Goal: Information Seeking & Learning: Learn about a topic

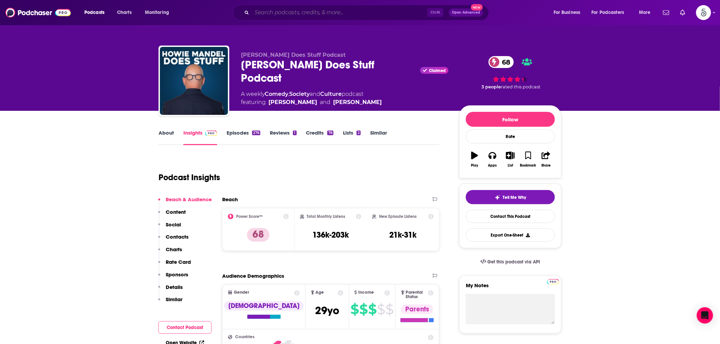
click at [272, 9] on input "Search podcasts, credits, & more..." at bounding box center [340, 12] width 176 height 11
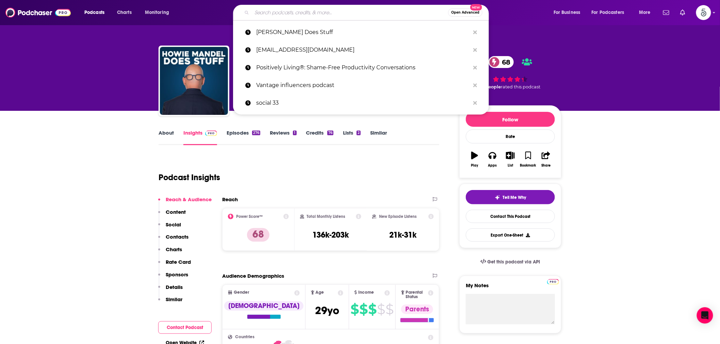
paste input "The Healing Soul LLC"
type input "The Healing Soul LLC"
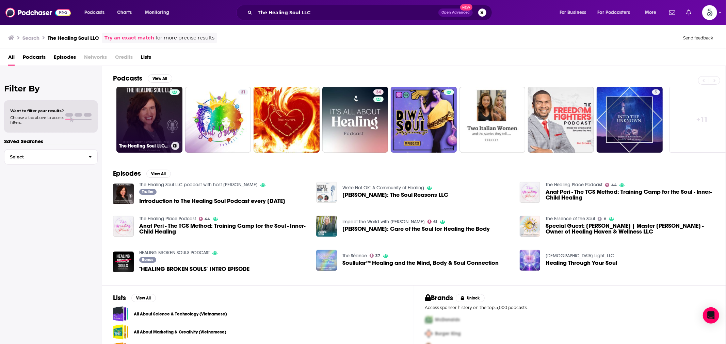
click at [160, 107] on link "The Healing Soul LLC podcast with host [PERSON_NAME]" at bounding box center [149, 120] width 66 height 66
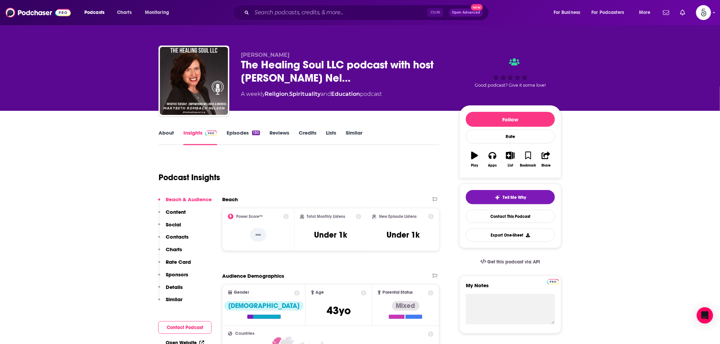
click at [229, 135] on link "Episodes 130" at bounding box center [243, 138] width 33 height 16
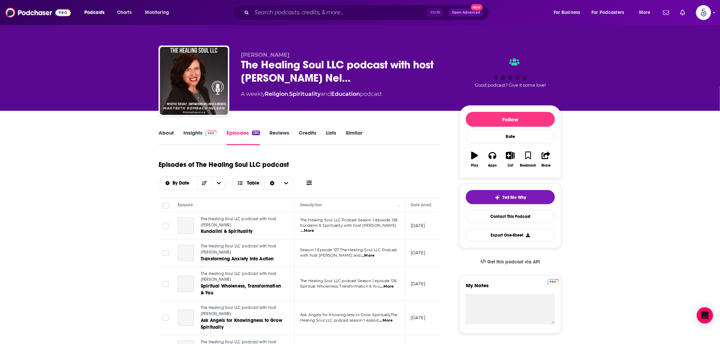
click at [187, 133] on link "Insights" at bounding box center [200, 138] width 34 height 16
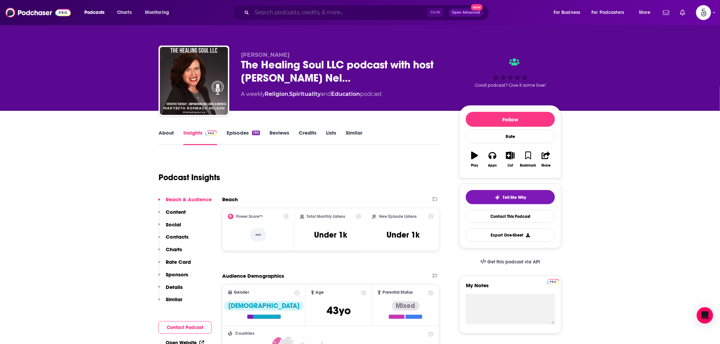
click at [287, 11] on input "Search podcasts, credits, & more..." at bounding box center [340, 12] width 176 height 11
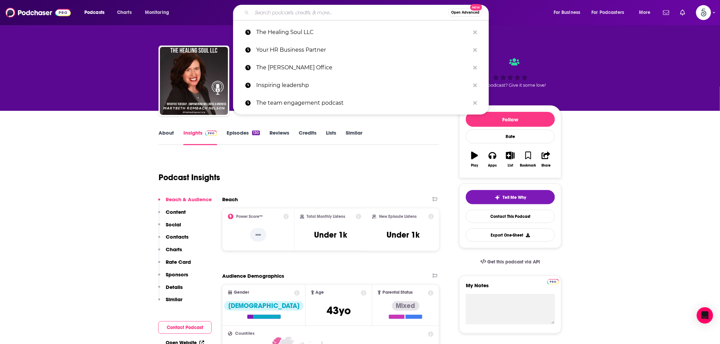
paste input "Na’aleh Yoga Nidra Journeys for Deep Rest+"
type input "Na’aleh Yoga Nidra Journeys for Deep Rest+"
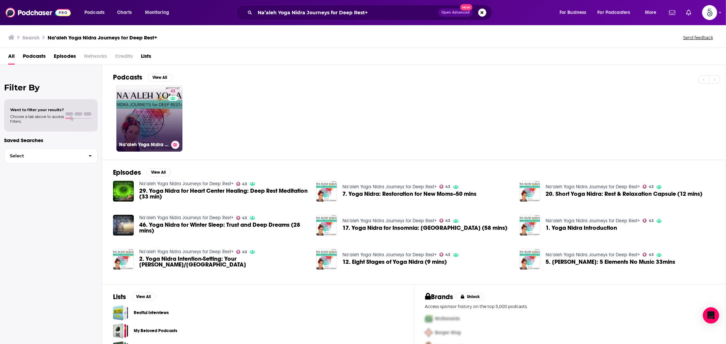
click at [168, 120] on div "43" at bounding box center [174, 114] width 12 height 52
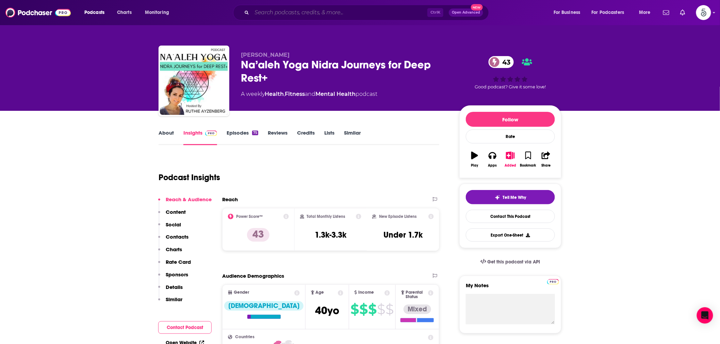
click at [275, 11] on input "Search podcasts, credits, & more..." at bounding box center [340, 12] width 176 height 11
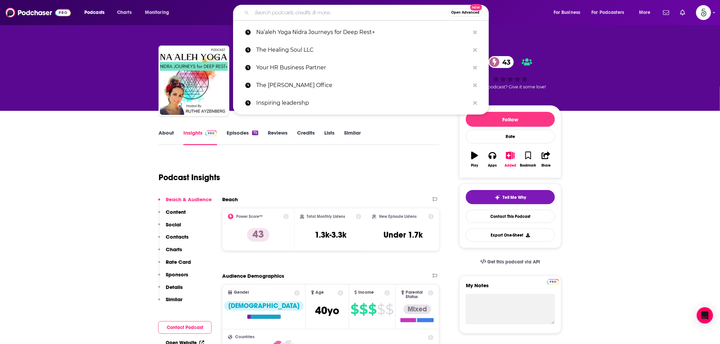
paste input "The Fifth Dimension"
type input "The Fifth Dimension"
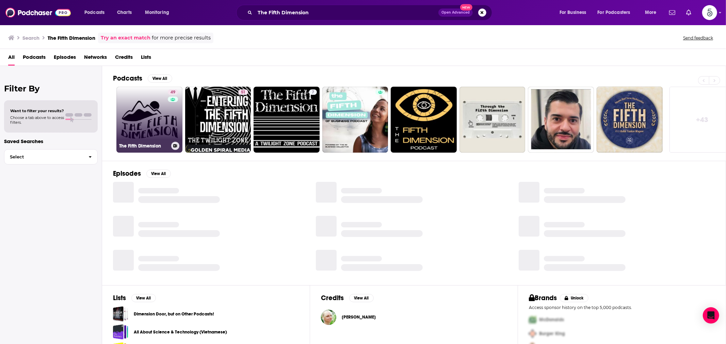
click at [159, 113] on link "49 The Fifth Dimension" at bounding box center [149, 120] width 66 height 66
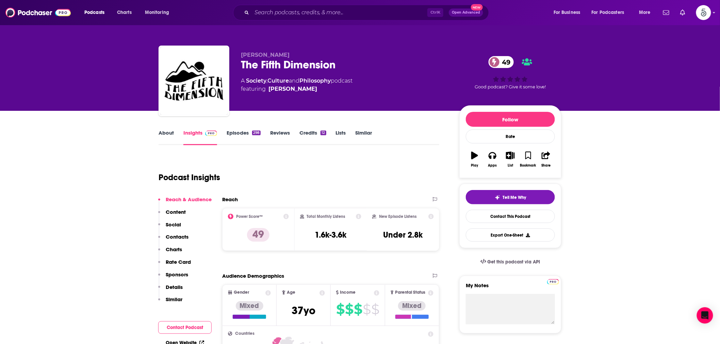
click at [165, 136] on link "About" at bounding box center [166, 138] width 15 height 16
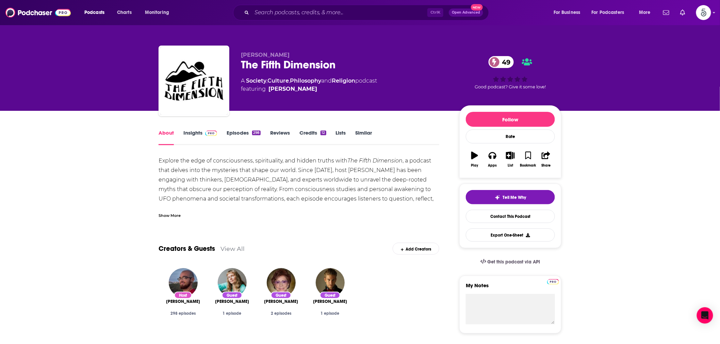
click at [189, 137] on link "Insights" at bounding box center [200, 138] width 34 height 16
